Goal: Browse casually

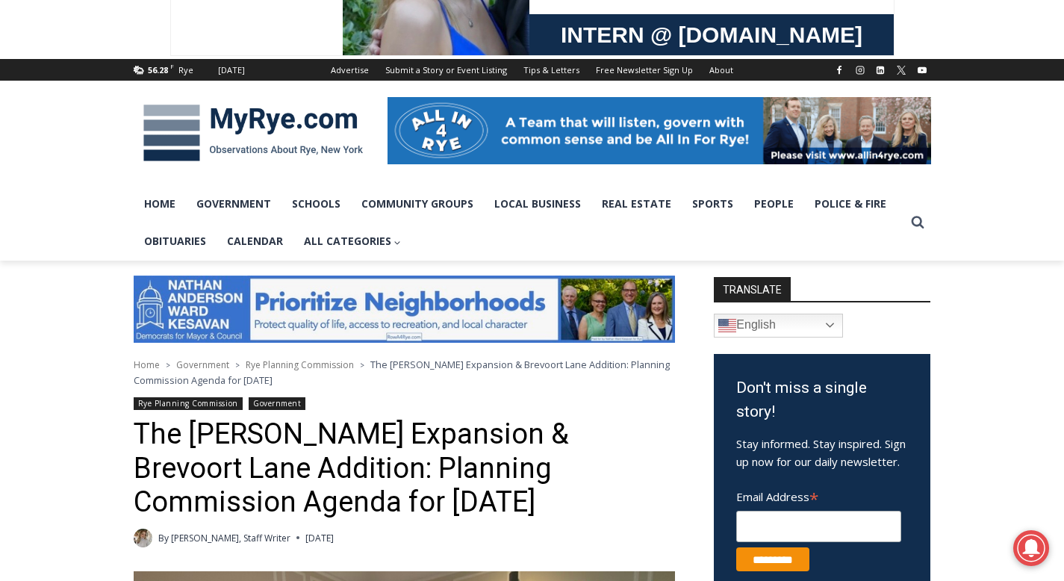
scroll to position [275, 0]
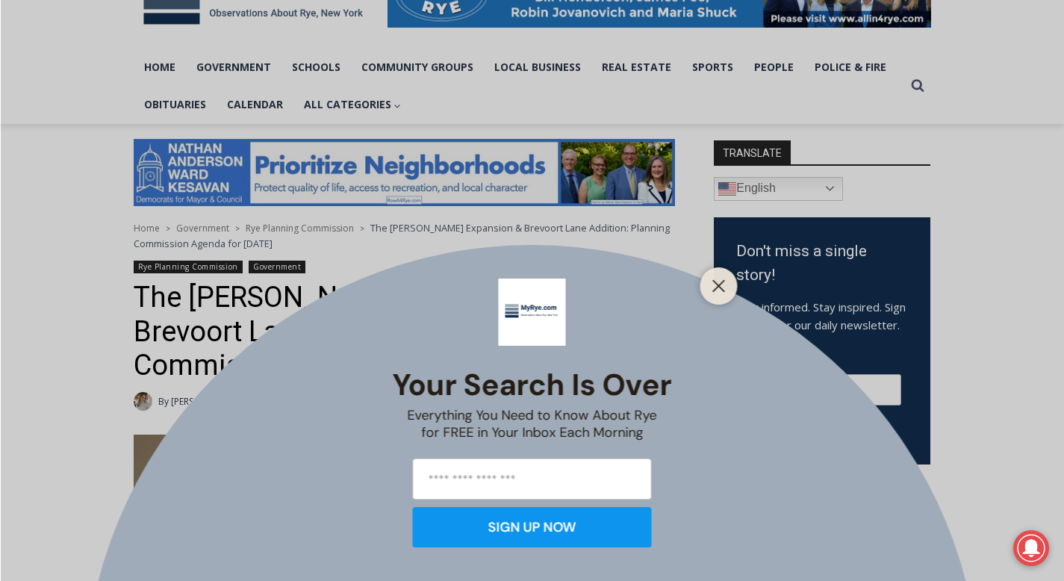
click at [721, 297] on div at bounding box center [719, 285] width 37 height 37
click at [715, 285] on icon "Close" at bounding box center [719, 285] width 13 height 13
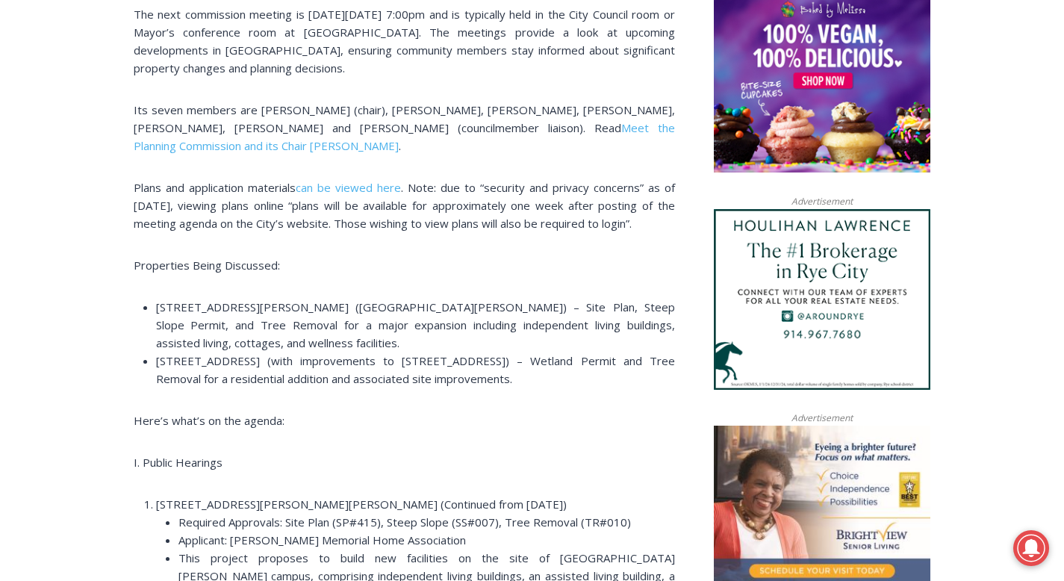
scroll to position [1252, 0]
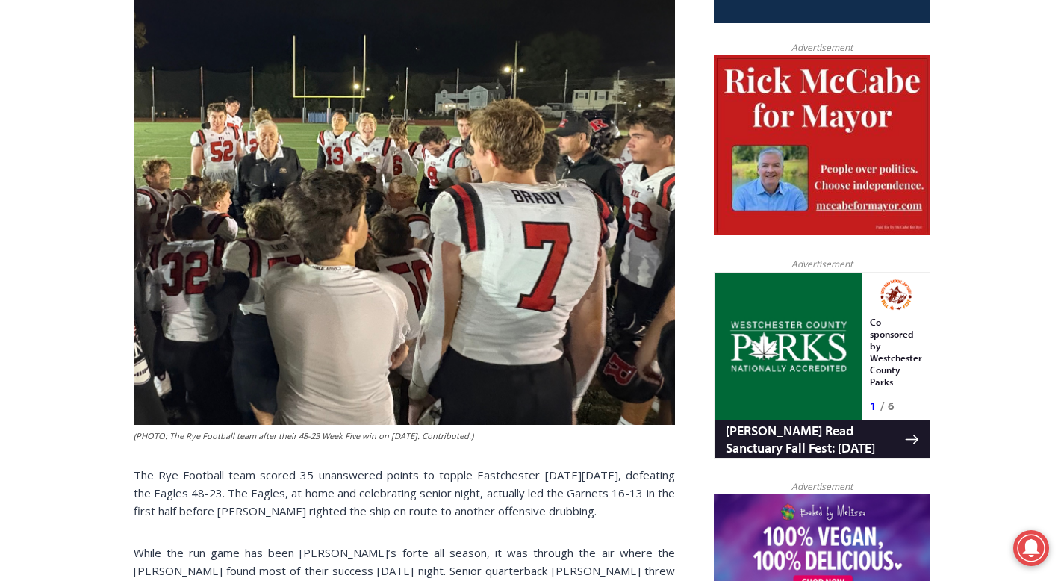
scroll to position [415, 0]
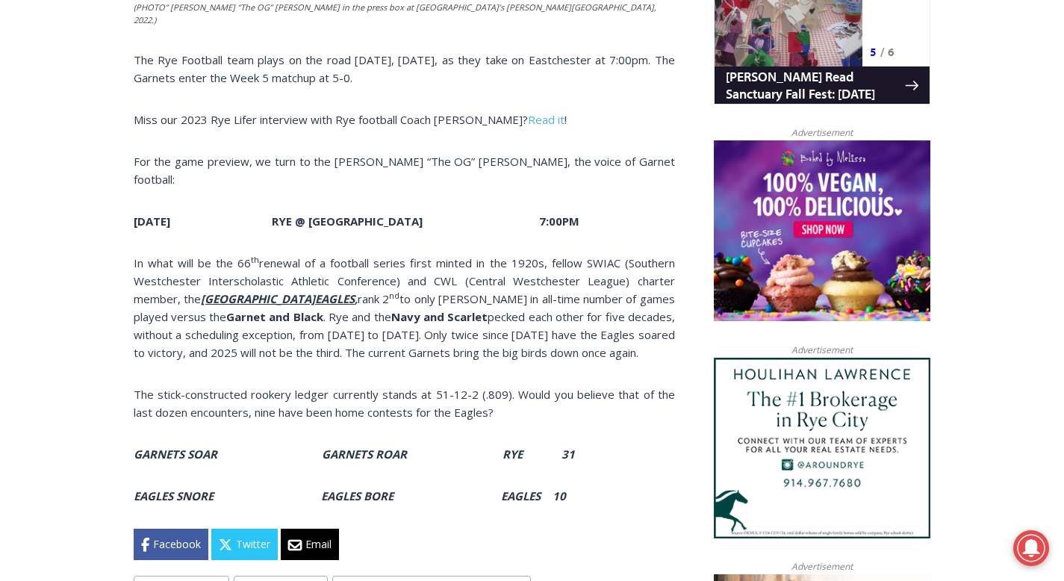
scroll to position [1105, 0]
